Goal: Information Seeking & Learning: Learn about a topic

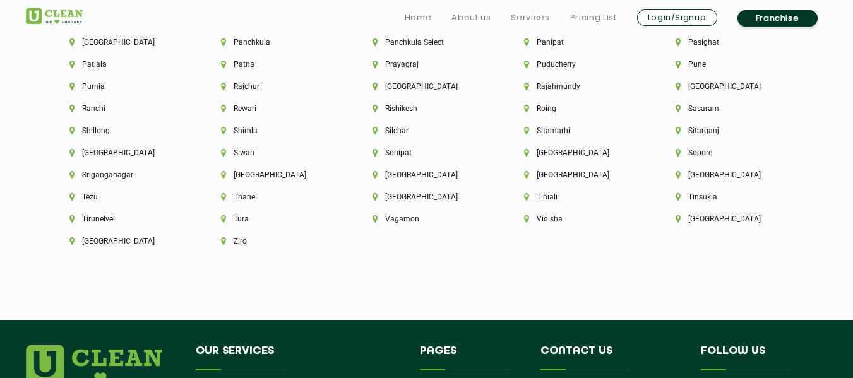
scroll to position [3410, 0]
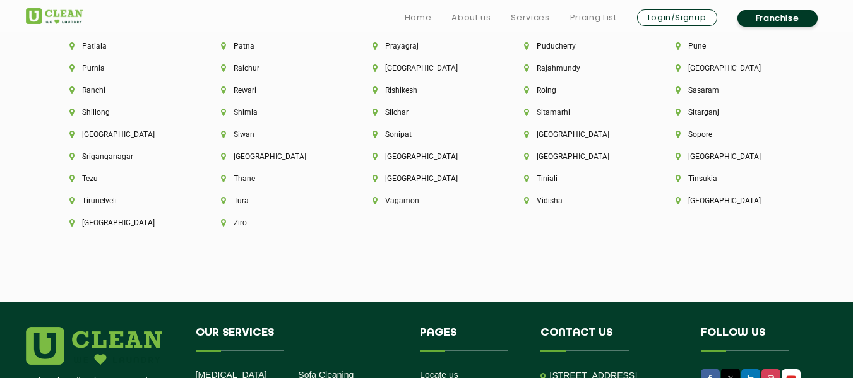
click at [776, 18] on link "Franchise" at bounding box center [778, 18] width 80 height 16
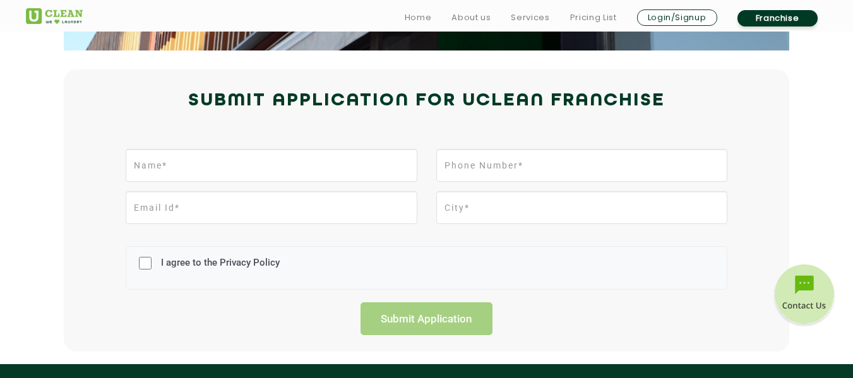
scroll to position [316, 0]
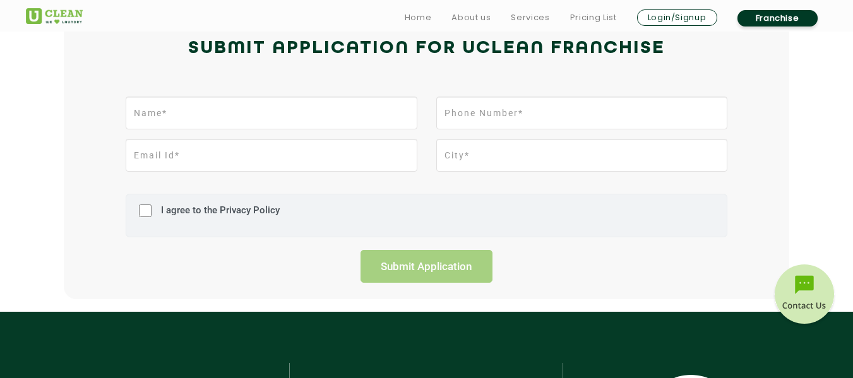
click at [236, 210] on label "I agree to the Privacy Policy" at bounding box center [219, 216] width 122 height 23
click at [152, 210] on input "I agree to the Privacy Policy" at bounding box center [145, 210] width 13 height 33
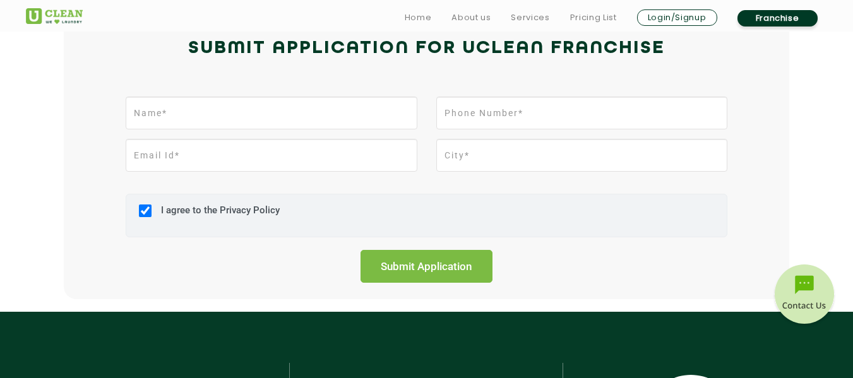
click at [236, 210] on label "I agree to the Privacy Policy" at bounding box center [219, 216] width 122 height 23
click at [152, 210] on input "I agree to the Privacy Policy" at bounding box center [145, 210] width 13 height 33
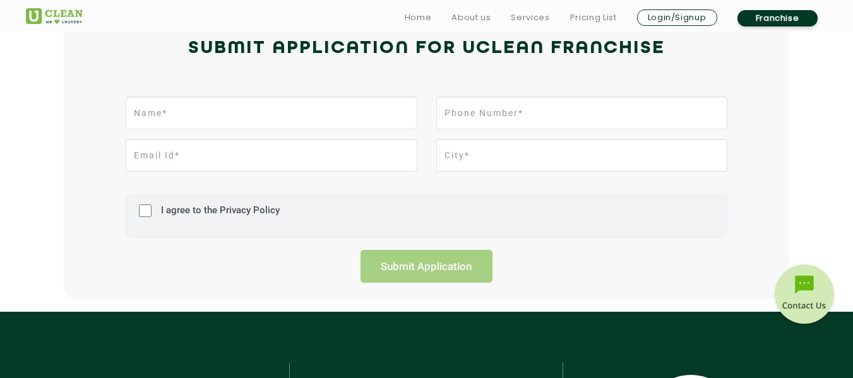
click at [236, 210] on label "I agree to the Privacy Policy" at bounding box center [219, 216] width 122 height 23
click at [152, 210] on input "I agree to the Privacy Policy" at bounding box center [145, 210] width 13 height 33
checkbox input "true"
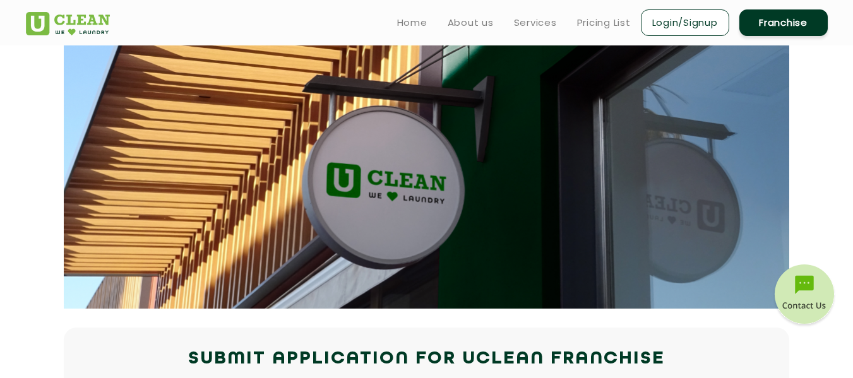
scroll to position [0, 0]
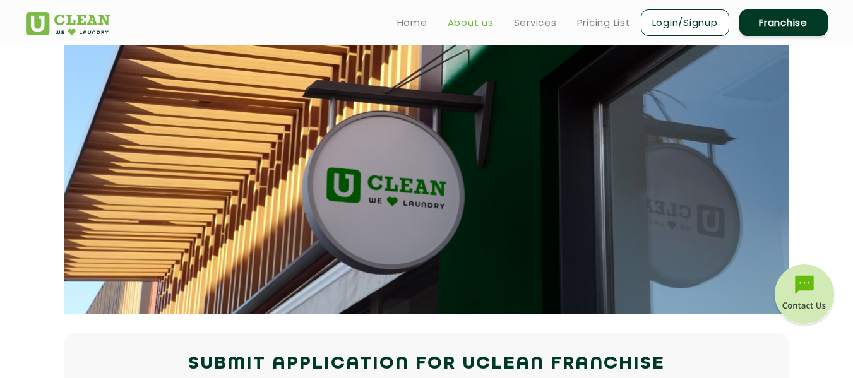
click at [472, 21] on link "About us" at bounding box center [471, 22] width 46 height 15
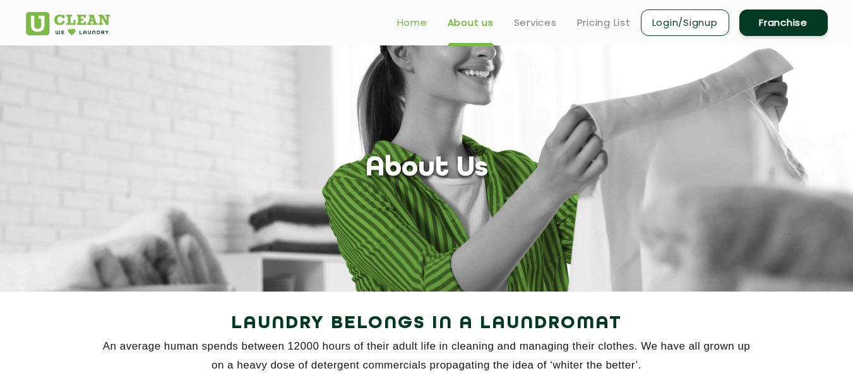
click at [403, 25] on link "Home" at bounding box center [412, 22] width 30 height 15
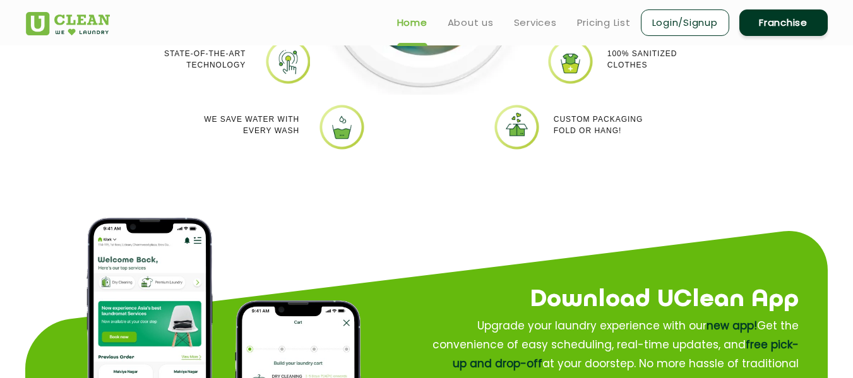
scroll to position [1010, 0]
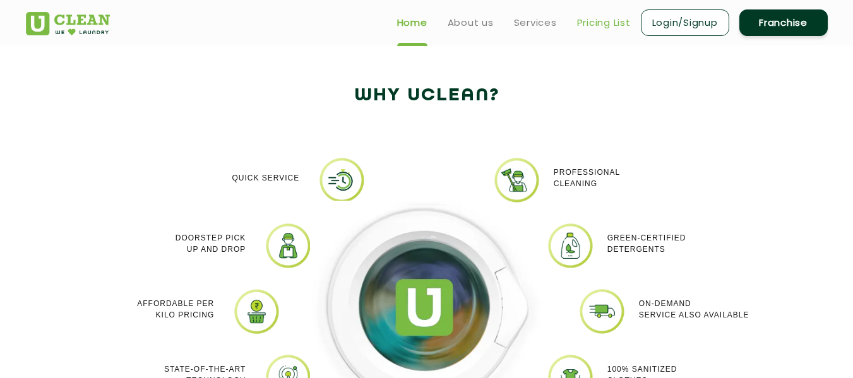
click at [610, 23] on link "Pricing List" at bounding box center [604, 22] width 54 height 15
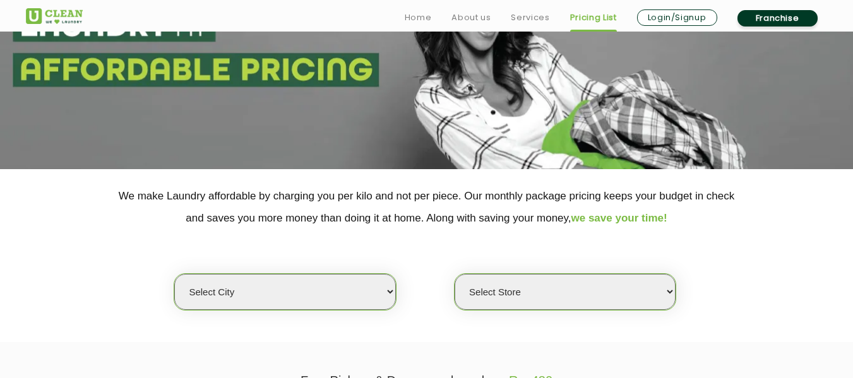
scroll to position [126, 0]
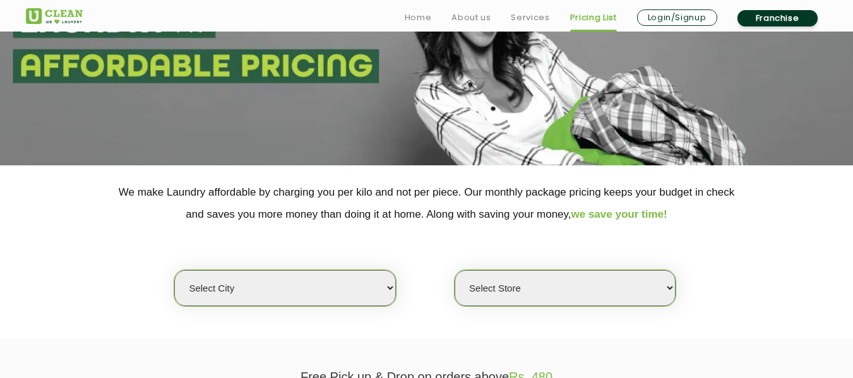
click at [327, 295] on select "Select city [GEOGRAPHIC_DATA] [GEOGRAPHIC_DATA] [GEOGRAPHIC_DATA] [GEOGRAPHIC_D…" at bounding box center [284, 288] width 221 height 36
select select "18"
click at [174, 270] on select "Select city [GEOGRAPHIC_DATA] [GEOGRAPHIC_DATA] [GEOGRAPHIC_DATA] [GEOGRAPHIC_D…" at bounding box center [284, 288] width 221 height 36
click at [544, 288] on select "Select Store [GEOGRAPHIC_DATA] [GEOGRAPHIC_DATA] [PERSON_NAME][GEOGRAPHIC_DATA]…" at bounding box center [565, 288] width 221 height 36
select select "213"
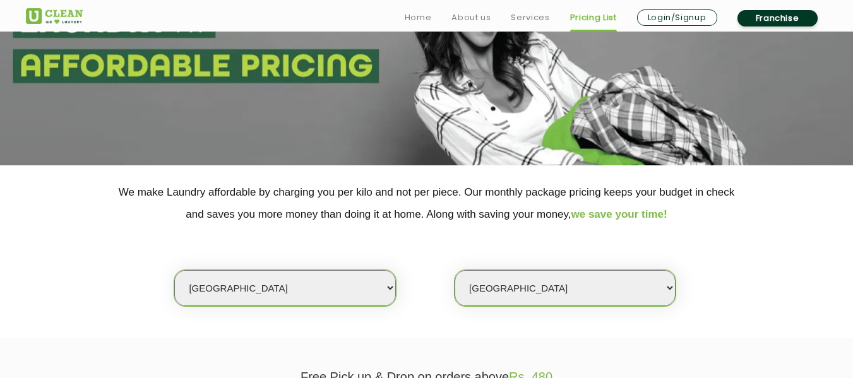
click at [455, 270] on select "Select Store [GEOGRAPHIC_DATA] [GEOGRAPHIC_DATA] [PERSON_NAME][GEOGRAPHIC_DATA]…" at bounding box center [565, 288] width 221 height 36
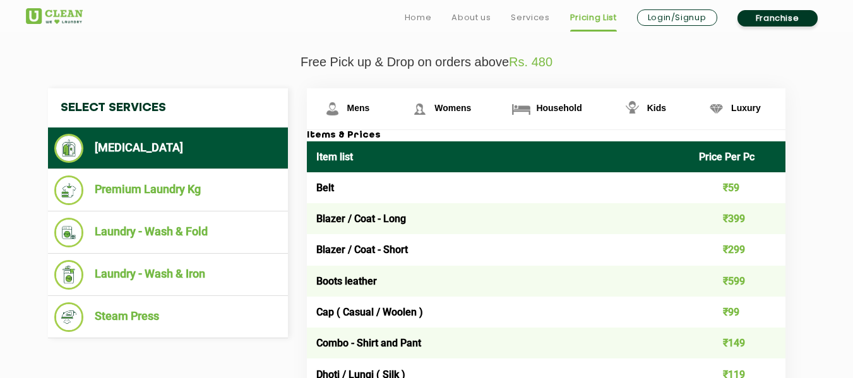
scroll to position [442, 0]
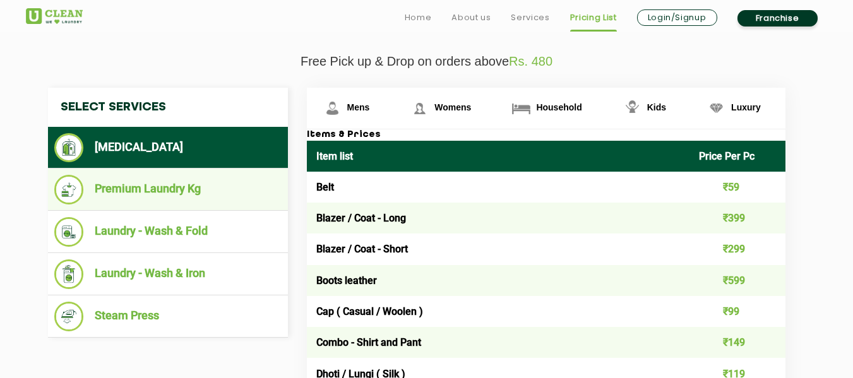
click at [173, 194] on li "Premium Laundry Kg" at bounding box center [167, 190] width 227 height 30
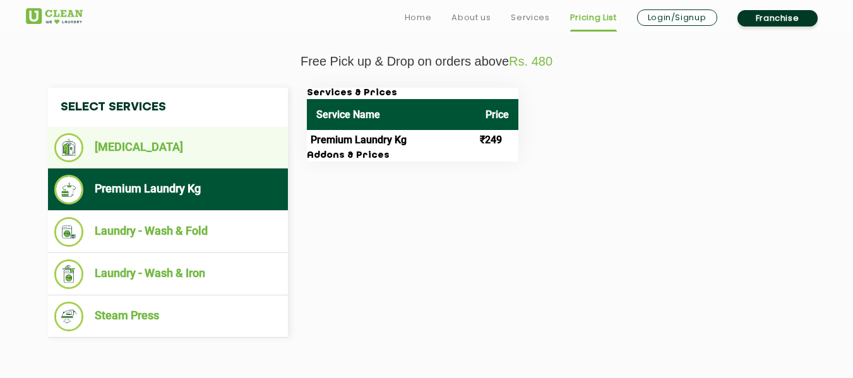
click at [138, 143] on li "[MEDICAL_DATA]" at bounding box center [167, 147] width 227 height 29
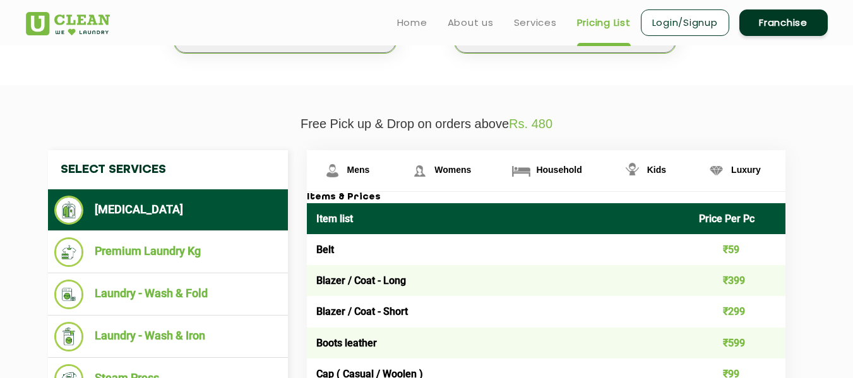
scroll to position [379, 0]
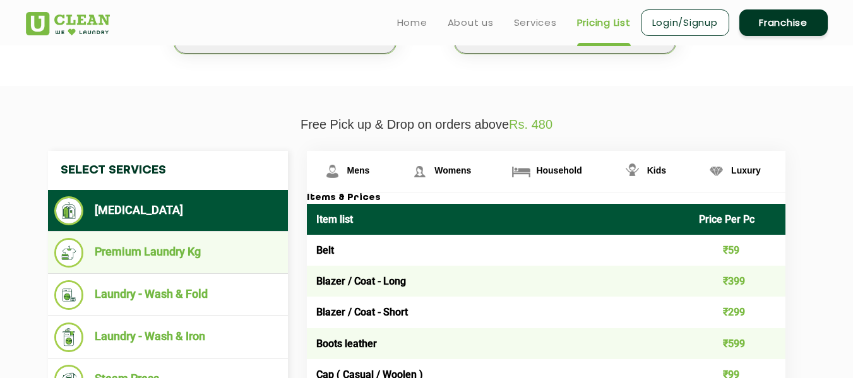
click at [136, 250] on li "Premium Laundry Kg" at bounding box center [167, 253] width 227 height 30
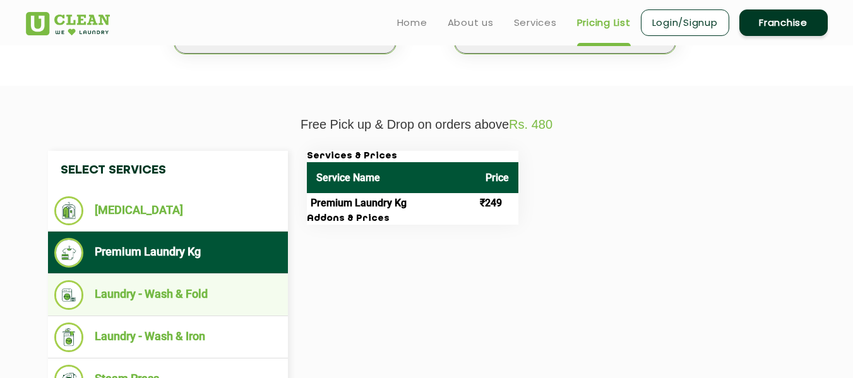
click at [148, 291] on li "Laundry - Wash & Fold" at bounding box center [167, 295] width 227 height 30
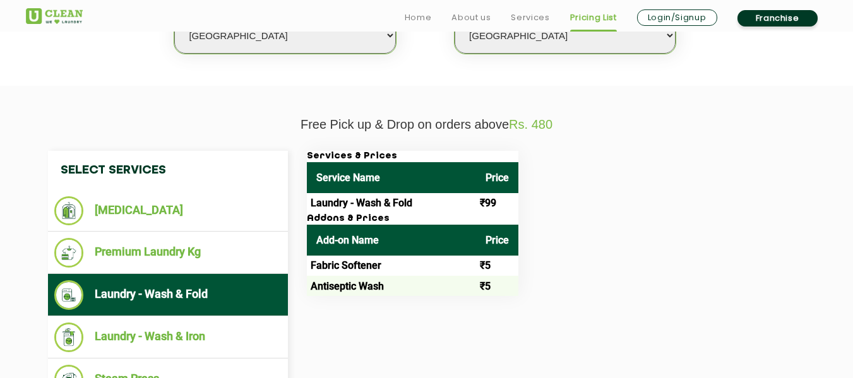
scroll to position [442, 0]
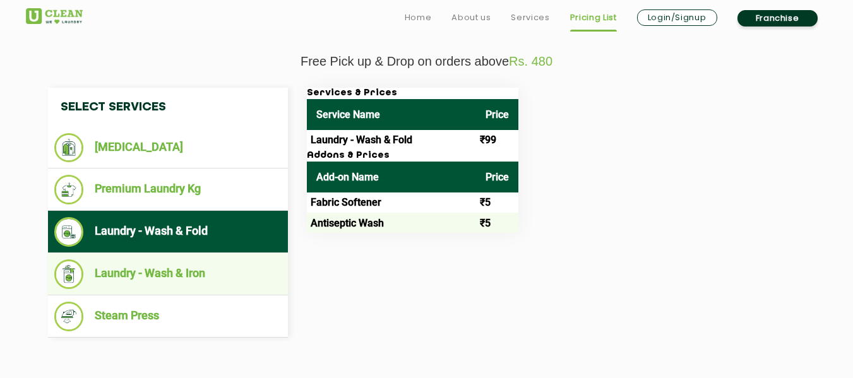
click at [120, 277] on li "Laundry - Wash & Iron" at bounding box center [167, 275] width 227 height 30
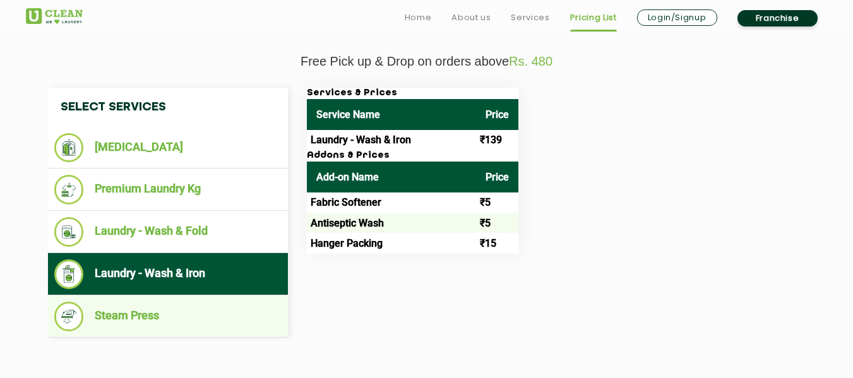
click at [142, 317] on li "Steam Press" at bounding box center [167, 317] width 227 height 30
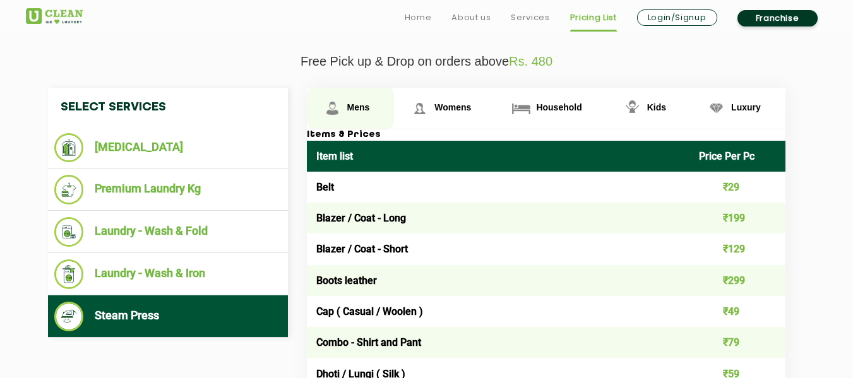
click at [352, 105] on span "Mens" at bounding box center [358, 107] width 23 height 10
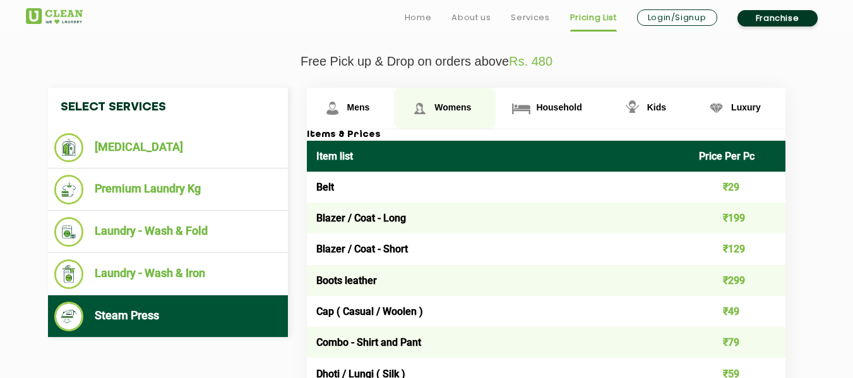
click at [443, 98] on link "Womens" at bounding box center [445, 108] width 102 height 41
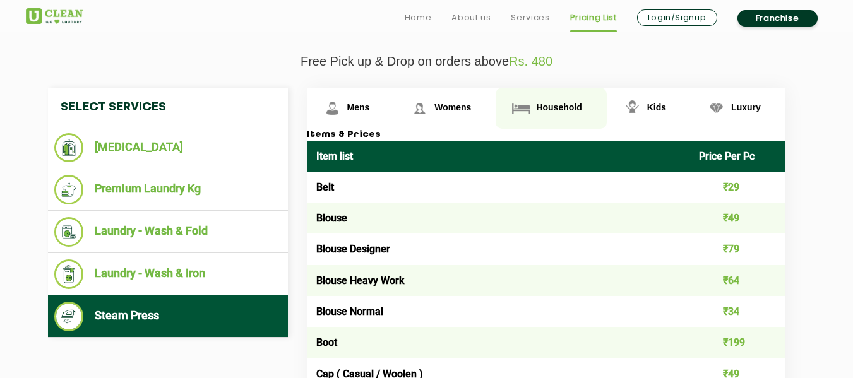
click at [553, 106] on span "Household" at bounding box center [558, 107] width 45 height 10
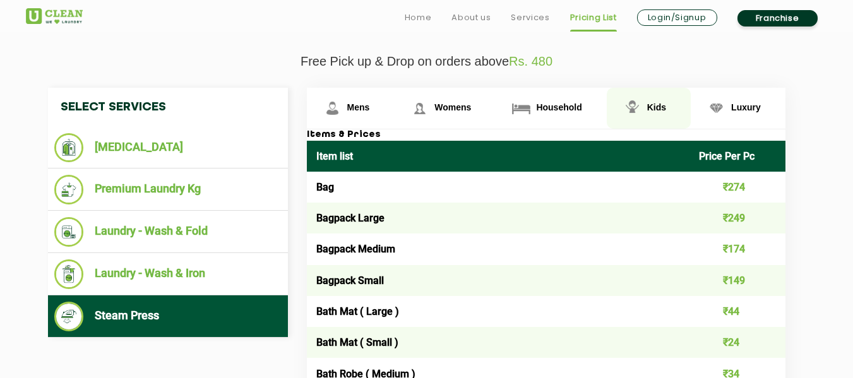
click at [645, 109] on link "Kids" at bounding box center [649, 108] width 84 height 41
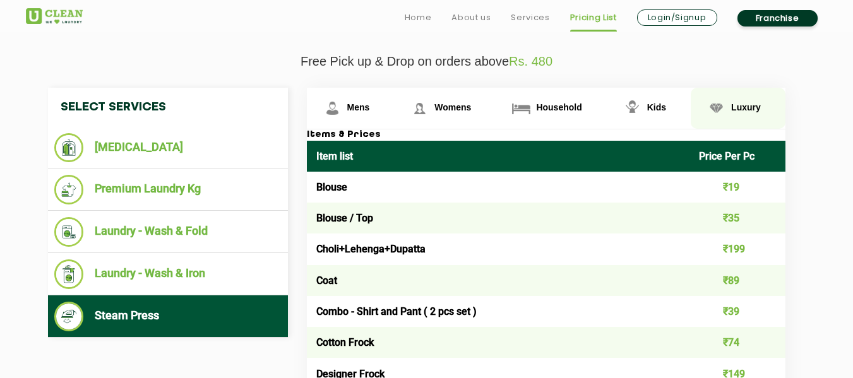
click at [753, 103] on span "Luxury" at bounding box center [746, 107] width 30 height 10
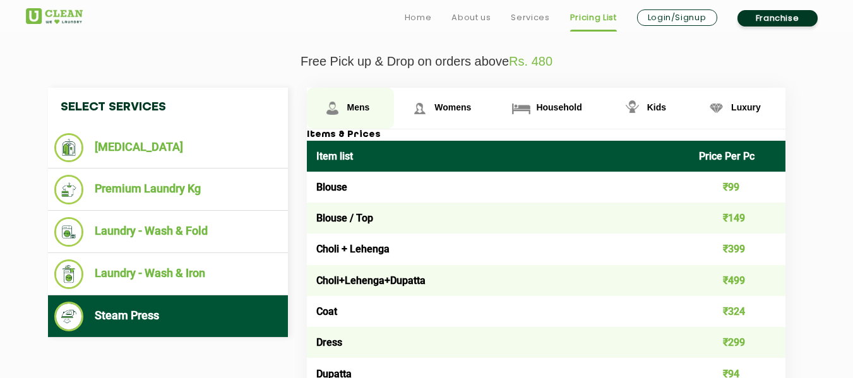
click at [353, 105] on span "Mens" at bounding box center [358, 107] width 23 height 10
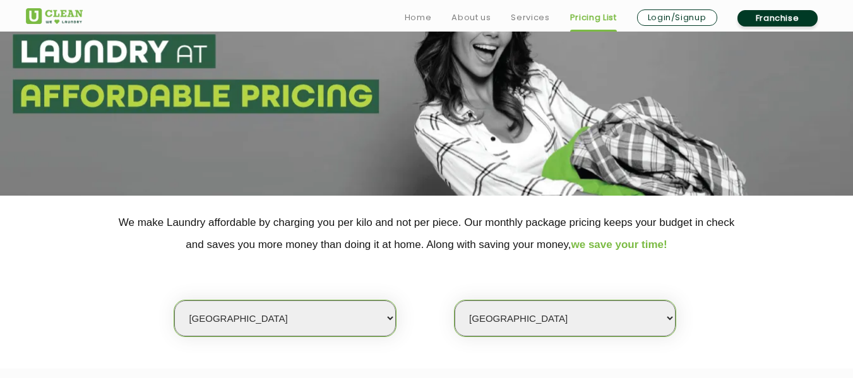
scroll to position [253, 0]
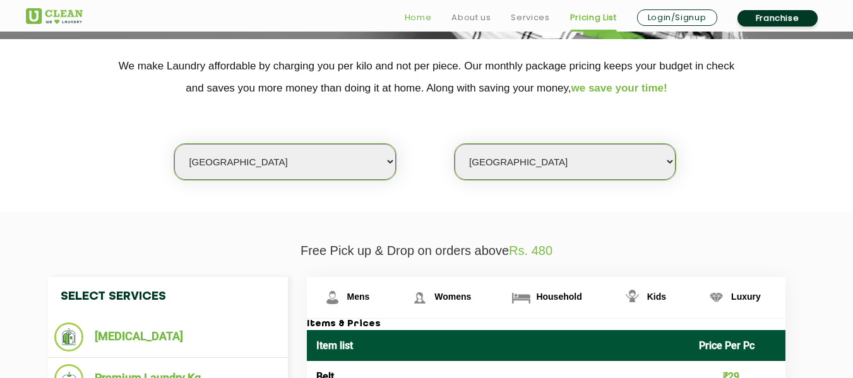
click at [421, 22] on link "Home" at bounding box center [418, 17] width 27 height 15
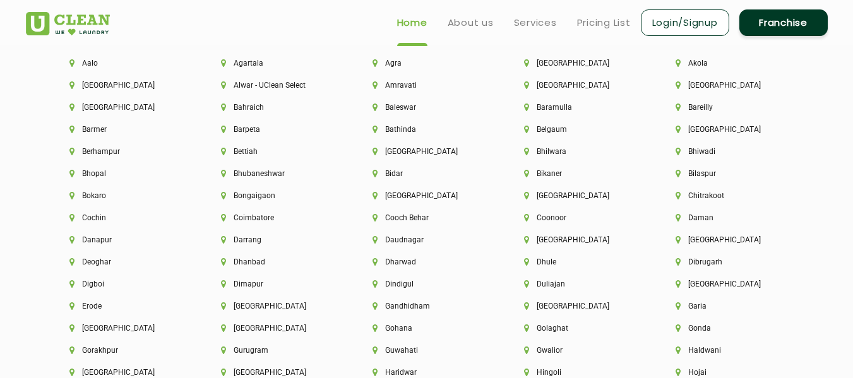
scroll to position [2414, 0]
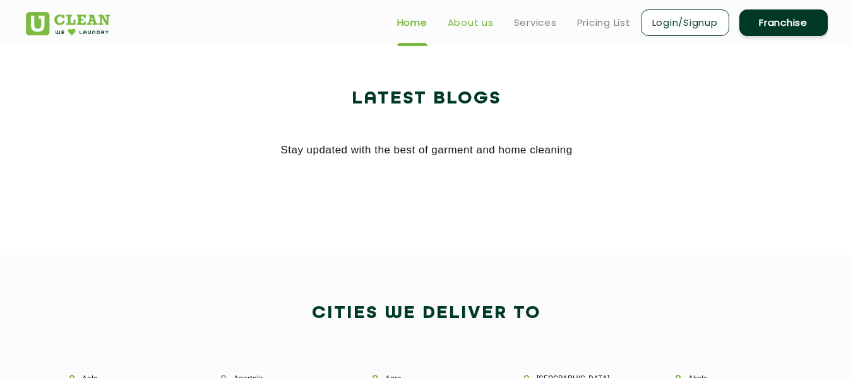
click at [470, 23] on link "About us" at bounding box center [471, 22] width 46 height 15
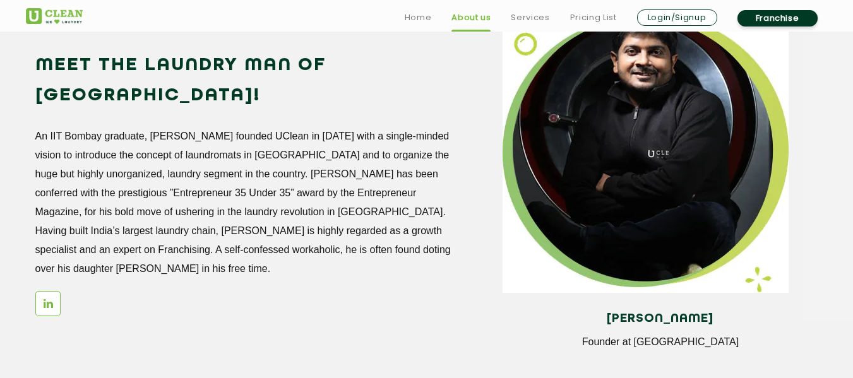
scroll to position [1137, 0]
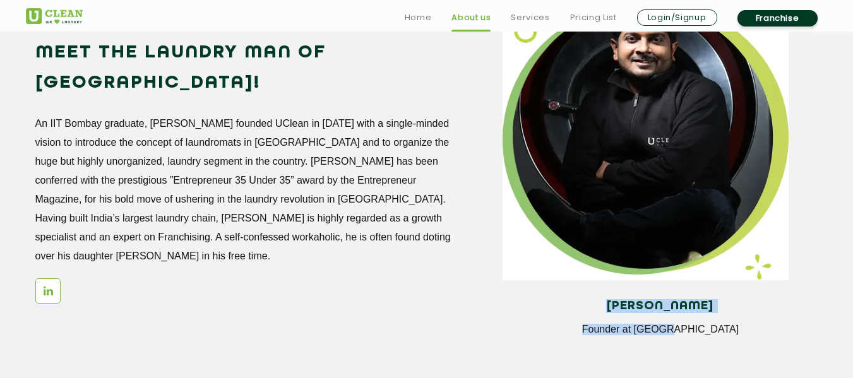
drag, startPoint x: 602, startPoint y: 304, endPoint x: 715, endPoint y: 328, distance: 115.5
click at [715, 328] on div "[PERSON_NAME] Founder at [GEOGRAPHIC_DATA]" at bounding box center [660, 323] width 315 height 66
copy div "[PERSON_NAME] Founder at [GEOGRAPHIC_DATA]"
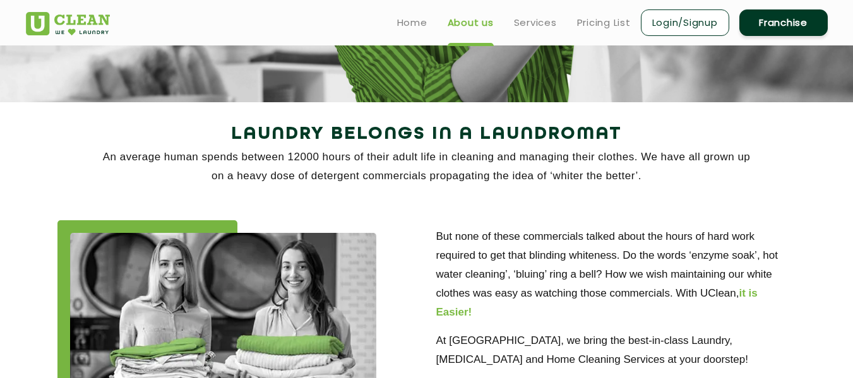
scroll to position [0, 0]
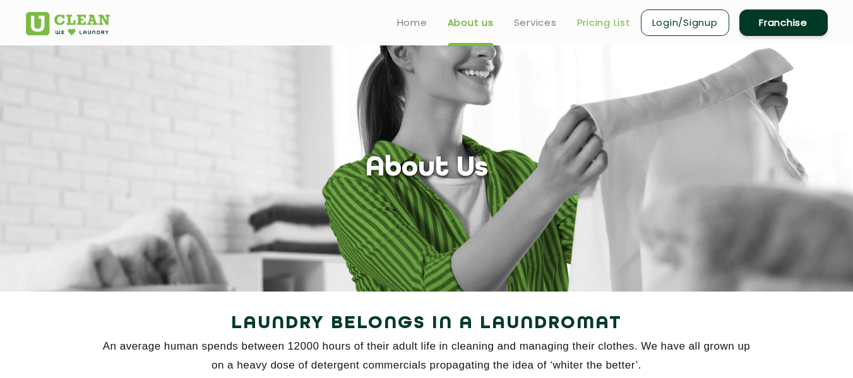
click at [606, 23] on link "Pricing List" at bounding box center [604, 22] width 54 height 15
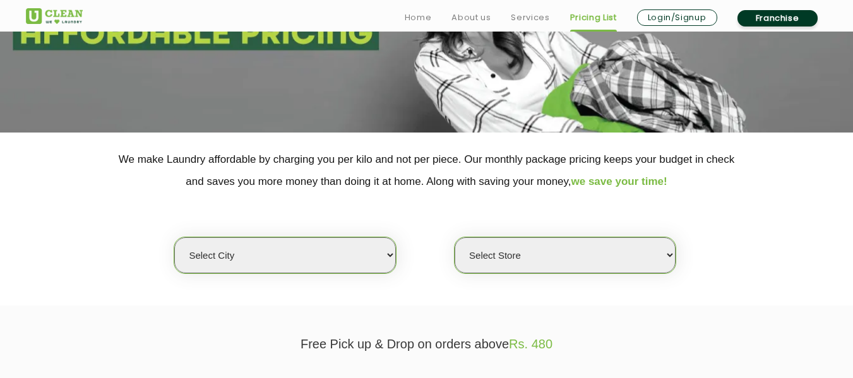
scroll to position [189, 0]
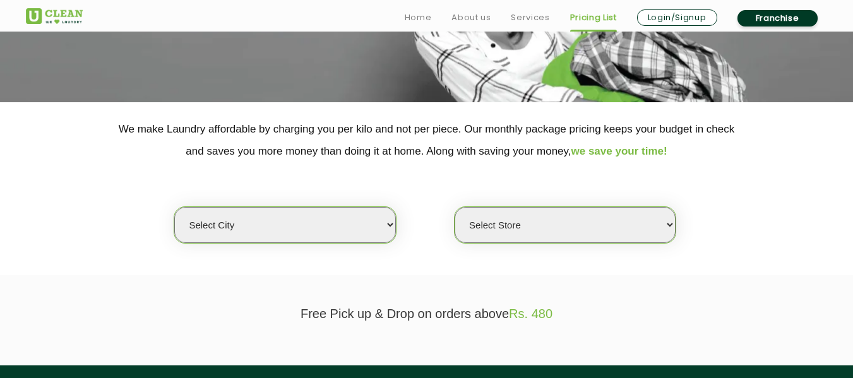
click at [345, 219] on select "Select city [GEOGRAPHIC_DATA] [GEOGRAPHIC_DATA] [GEOGRAPHIC_DATA] [GEOGRAPHIC_D…" at bounding box center [284, 225] width 221 height 36
click at [726, 203] on div "Select city [GEOGRAPHIC_DATA] [GEOGRAPHIC_DATA] [GEOGRAPHIC_DATA] [GEOGRAPHIC_D…" at bounding box center [426, 202] width 821 height 81
click at [351, 227] on select "Select city [GEOGRAPHIC_DATA] [GEOGRAPHIC_DATA] [GEOGRAPHIC_DATA] [GEOGRAPHIC_D…" at bounding box center [284, 225] width 221 height 36
select select "1"
click at [174, 207] on select "Select city [GEOGRAPHIC_DATA] [GEOGRAPHIC_DATA] [GEOGRAPHIC_DATA] [GEOGRAPHIC_D…" at bounding box center [284, 225] width 221 height 36
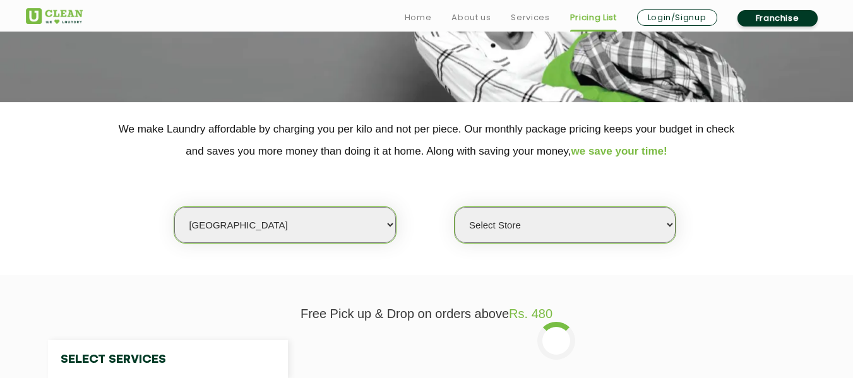
select select "0"
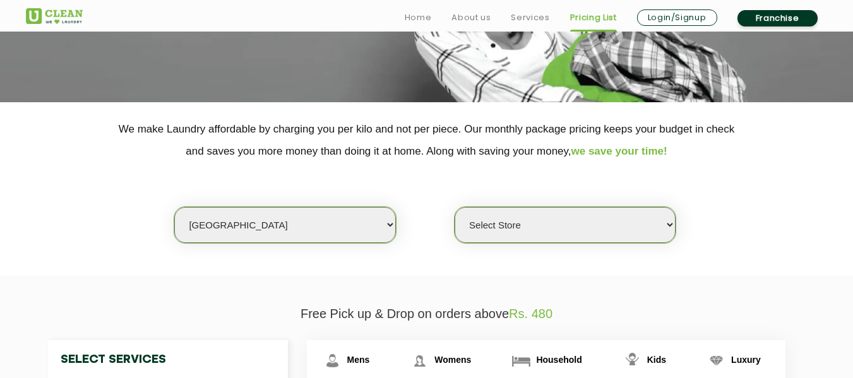
click at [510, 226] on select "Select Store [GEOGRAPHIC_DATA] [GEOGRAPHIC_DATA] 2 [GEOGRAPHIC_DATA] [PERSON_NA…" at bounding box center [565, 225] width 221 height 36
click at [381, 186] on div "Select city [GEOGRAPHIC_DATA] [GEOGRAPHIC_DATA] [GEOGRAPHIC_DATA] [GEOGRAPHIC_D…" at bounding box center [426, 202] width 821 height 81
click at [357, 225] on select "Select city [GEOGRAPHIC_DATA] [GEOGRAPHIC_DATA] [GEOGRAPHIC_DATA] [GEOGRAPHIC_D…" at bounding box center [284, 225] width 221 height 36
select select "18"
click at [174, 207] on select "Select city [GEOGRAPHIC_DATA] [GEOGRAPHIC_DATA] [GEOGRAPHIC_DATA] [GEOGRAPHIC_D…" at bounding box center [284, 225] width 221 height 36
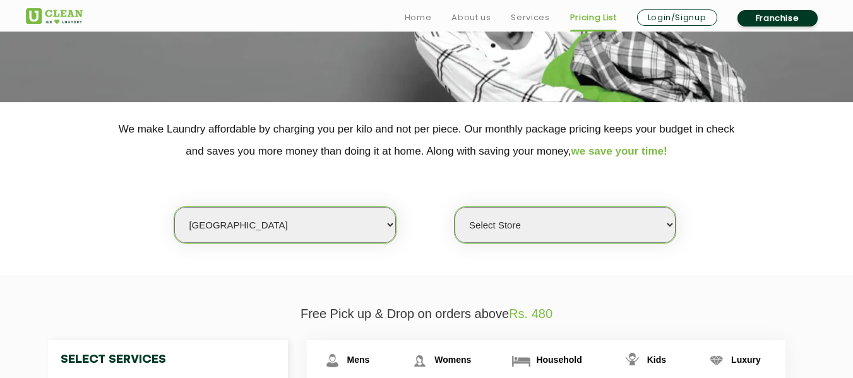
click at [513, 229] on select "Select Store [GEOGRAPHIC_DATA] [GEOGRAPHIC_DATA] [PERSON_NAME][GEOGRAPHIC_DATA]…" at bounding box center [565, 225] width 221 height 36
select select "213"
click at [455, 207] on select "Select Store [GEOGRAPHIC_DATA] [GEOGRAPHIC_DATA] [PERSON_NAME][GEOGRAPHIC_DATA]…" at bounding box center [565, 225] width 221 height 36
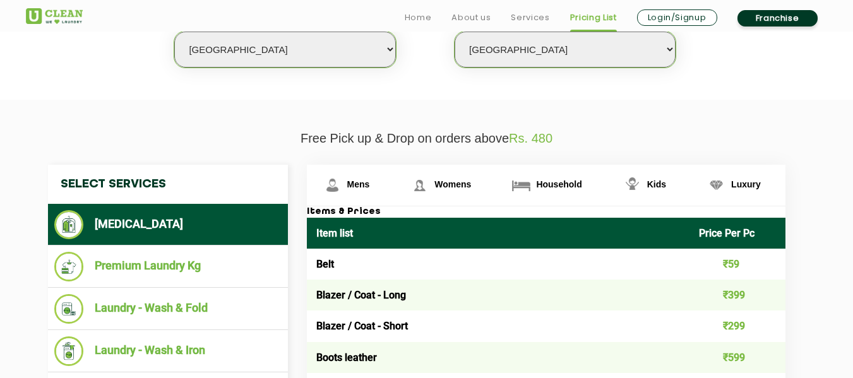
scroll to position [379, 0]
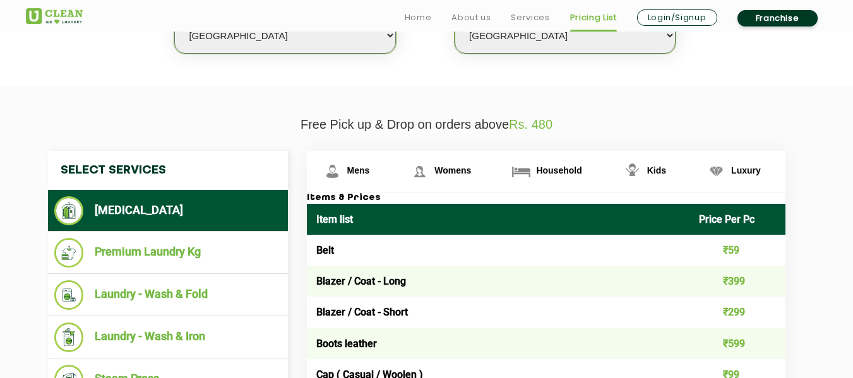
click at [114, 210] on li "[MEDICAL_DATA]" at bounding box center [167, 210] width 227 height 29
click at [355, 169] on span "Mens" at bounding box center [358, 170] width 23 height 10
click at [441, 166] on span "Womens" at bounding box center [452, 170] width 37 height 10
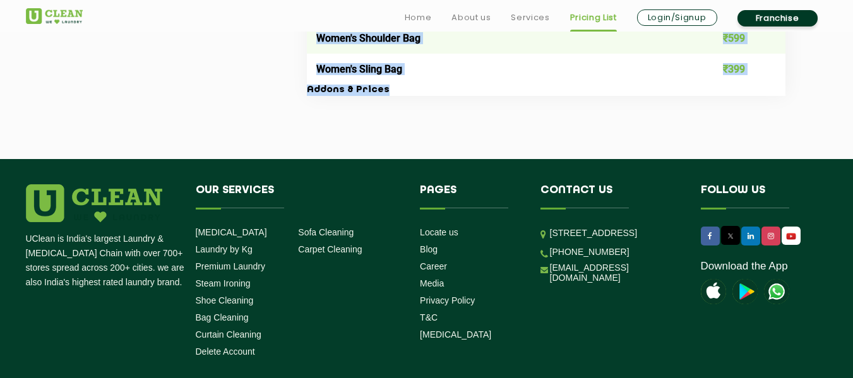
scroll to position [4695, 0]
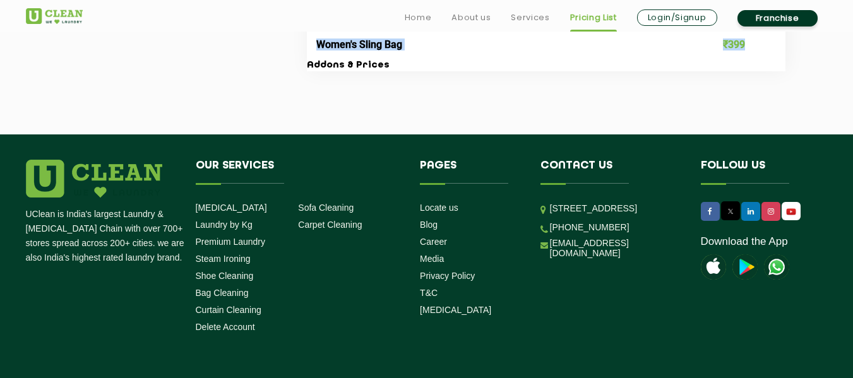
drag, startPoint x: 315, startPoint y: 123, endPoint x: 772, endPoint y: 37, distance: 465.2
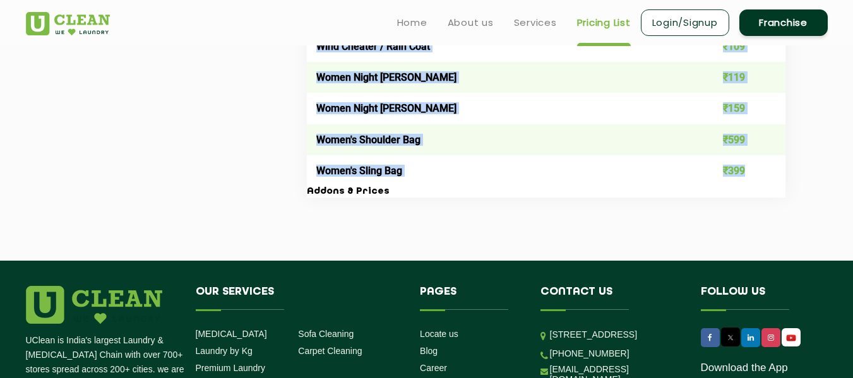
scroll to position [4505, 0]
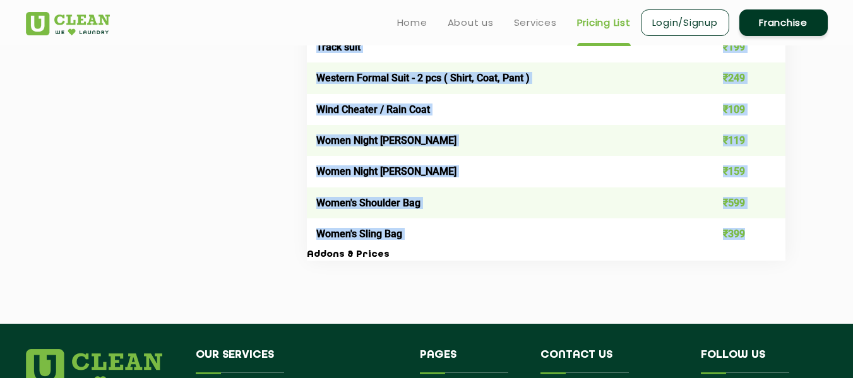
copy tbody "Lore ₹11 Ipsumd ₹84 Sitame Consecte ₹084 Adipis Elits Doei ₹240 Tempor Incidi ₹…"
